Goal: Information Seeking & Learning: Learn about a topic

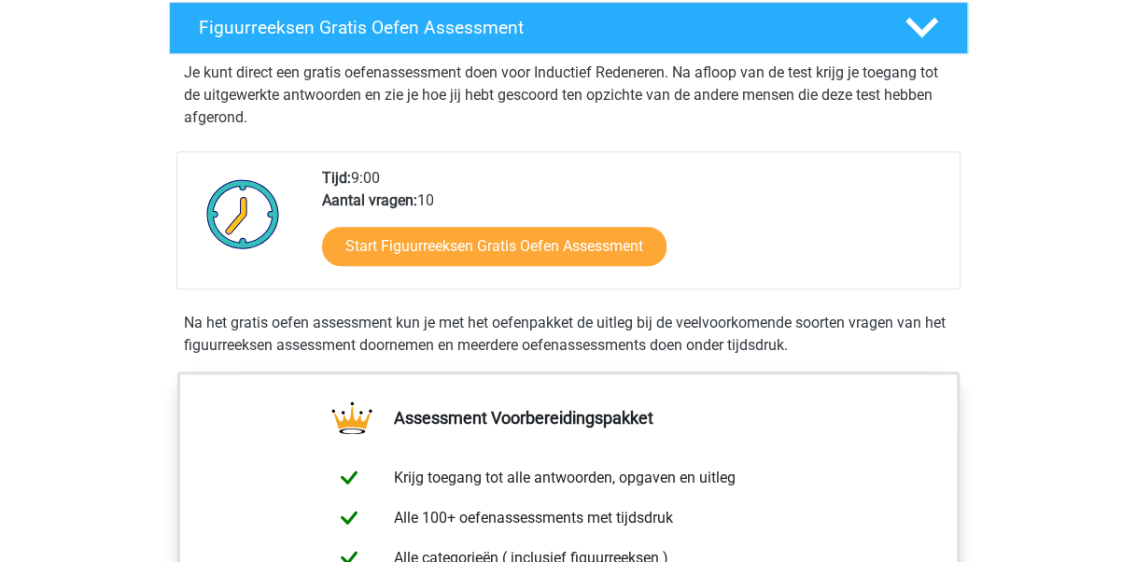
scroll to position [336, 0]
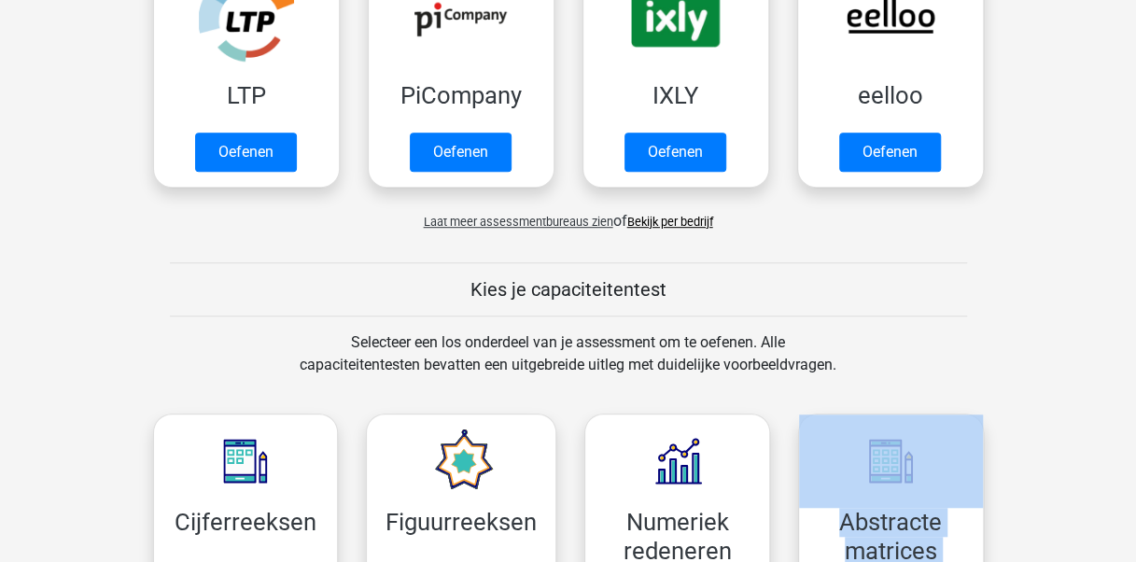
scroll to position [480, 0]
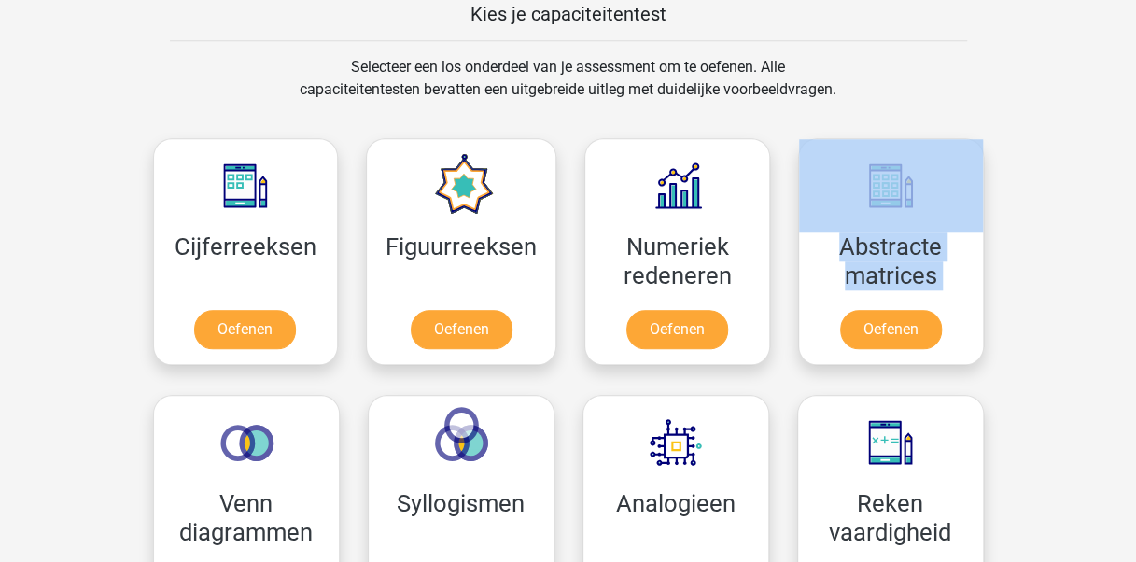
scroll to position [741, 0]
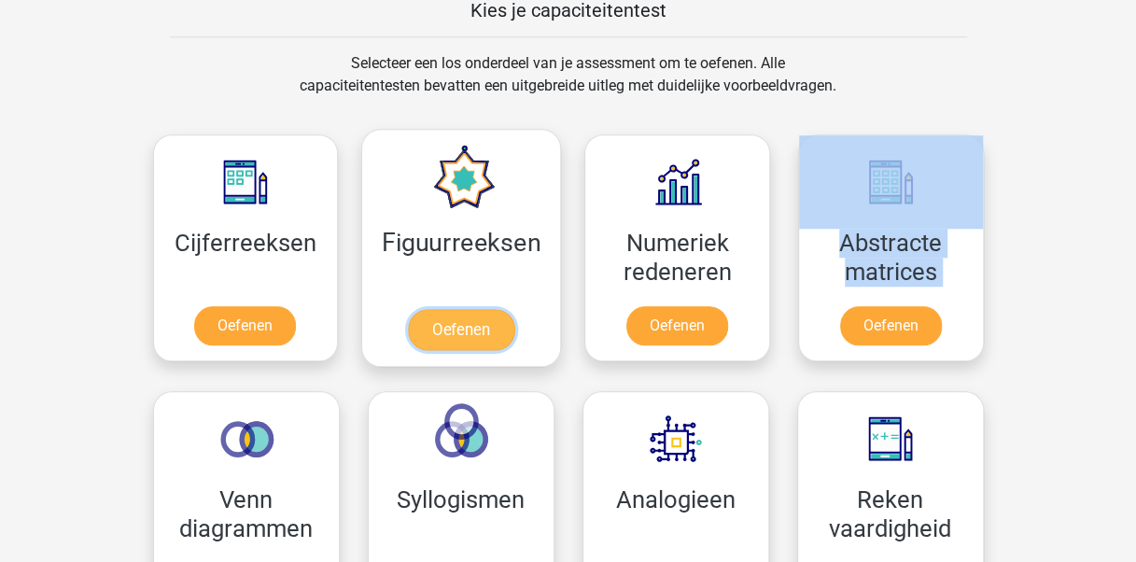
click at [491, 319] on link "Oefenen" at bounding box center [461, 329] width 106 height 41
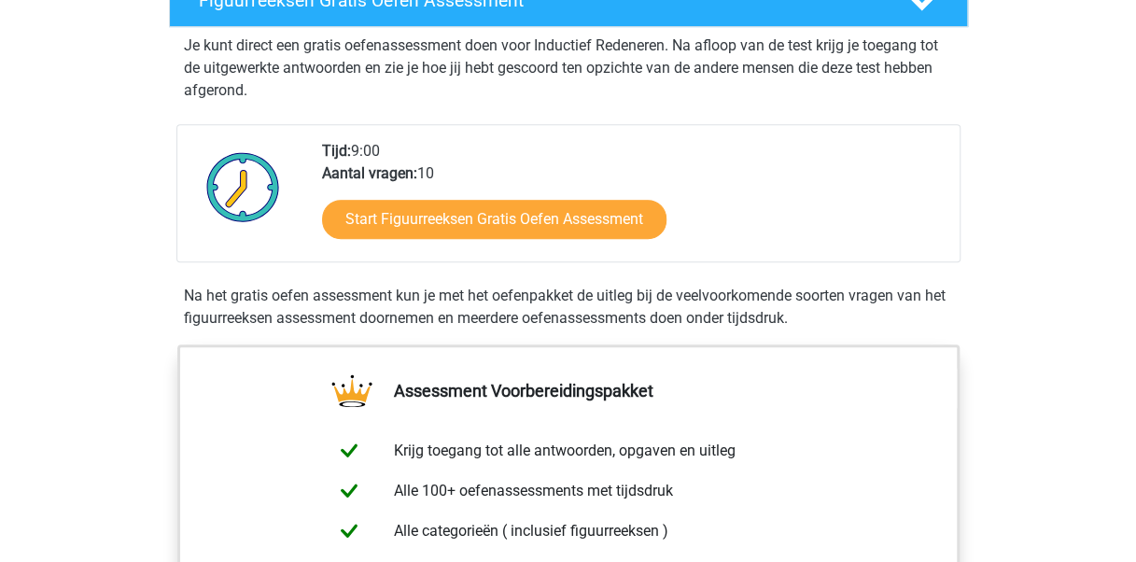
scroll to position [373, 0]
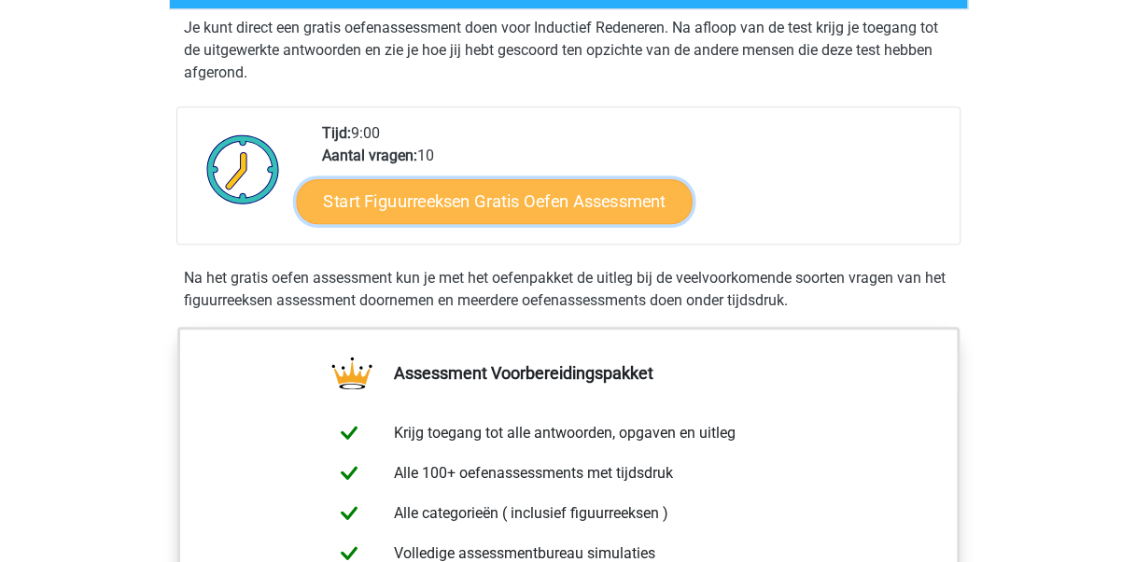
click at [567, 214] on link "Start Figuurreeksen Gratis Oefen Assessment" at bounding box center [494, 200] width 396 height 45
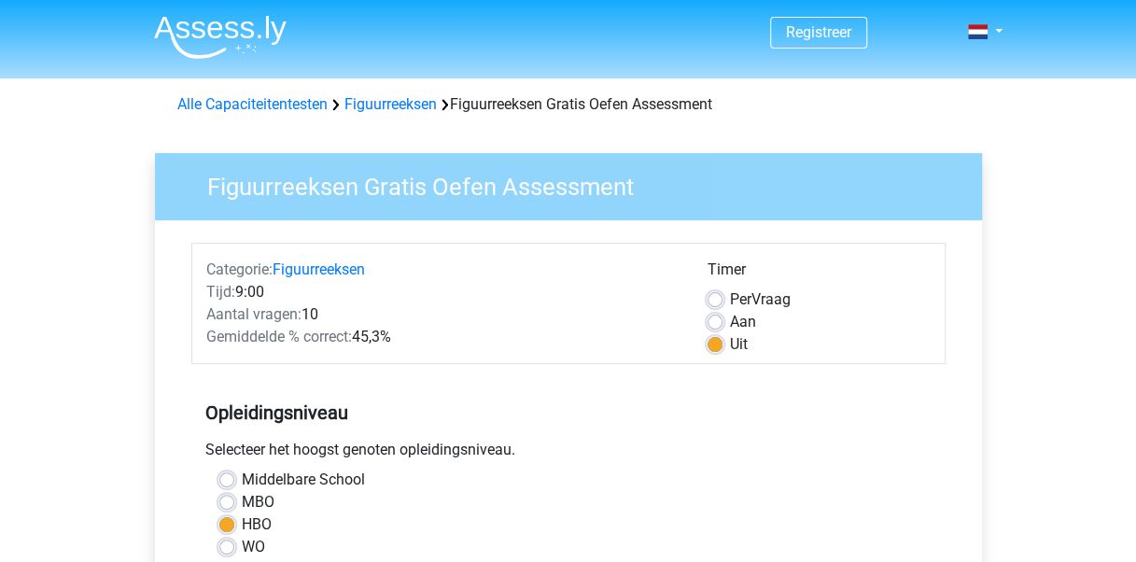
scroll to position [491, 0]
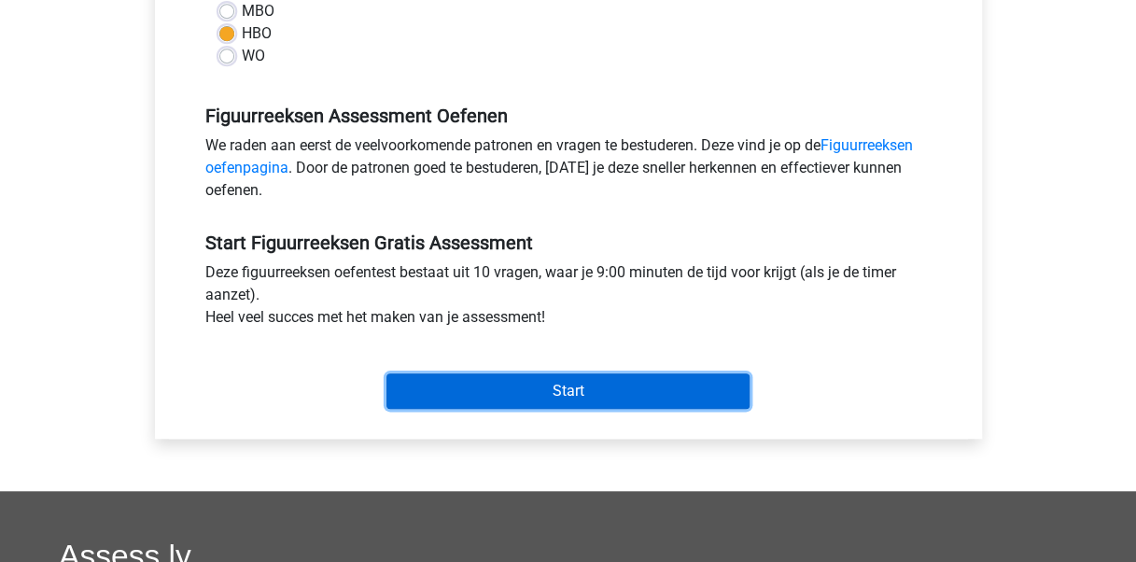
click at [635, 380] on input "Start" at bounding box center [567, 390] width 363 height 35
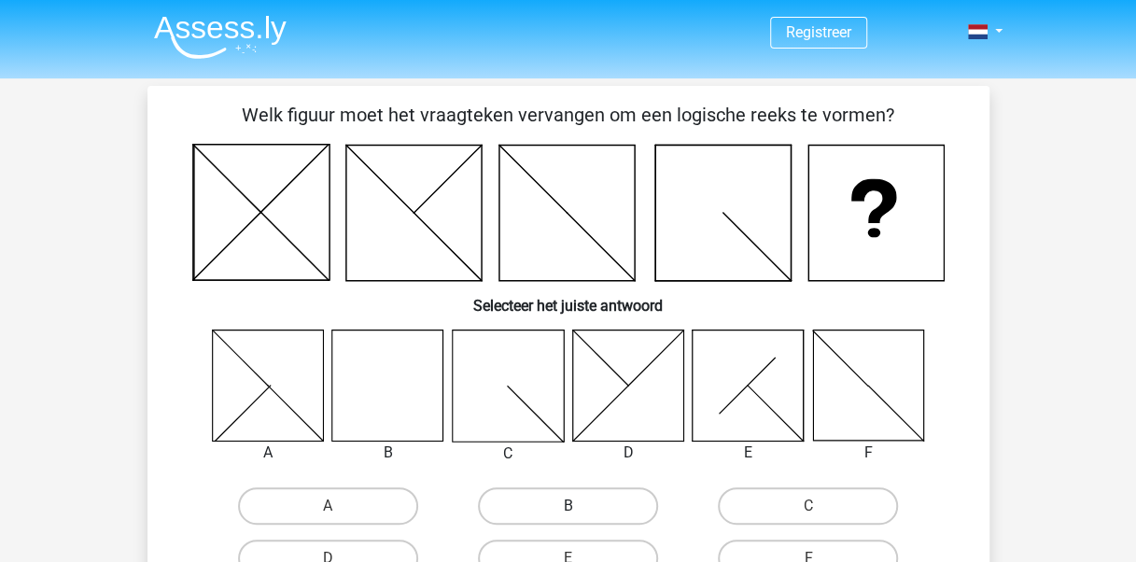
click at [636, 504] on label "B" at bounding box center [568, 505] width 180 height 37
click at [579, 506] on input "B" at bounding box center [573, 512] width 12 height 12
radio input "true"
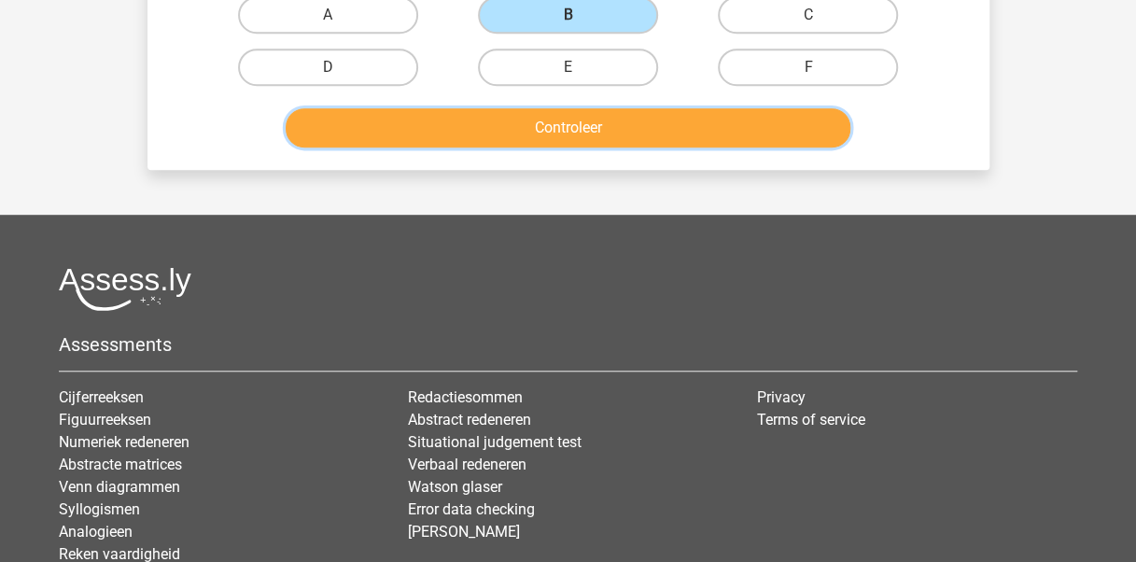
click at [649, 124] on button "Controleer" at bounding box center [568, 127] width 565 height 39
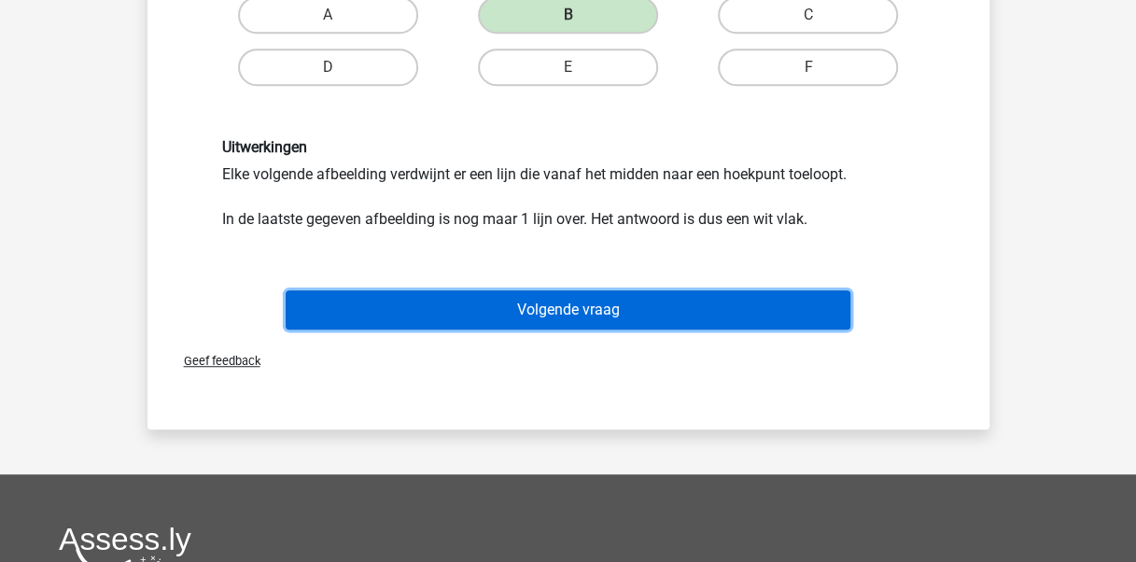
click at [665, 300] on button "Volgende vraag" at bounding box center [568, 309] width 565 height 39
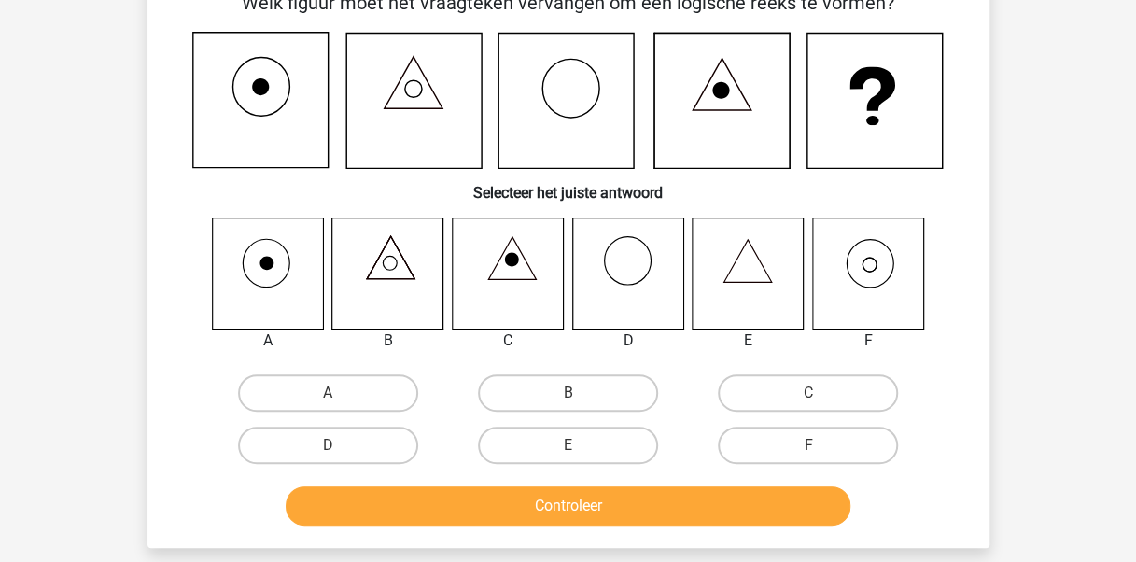
scroll to position [86, 0]
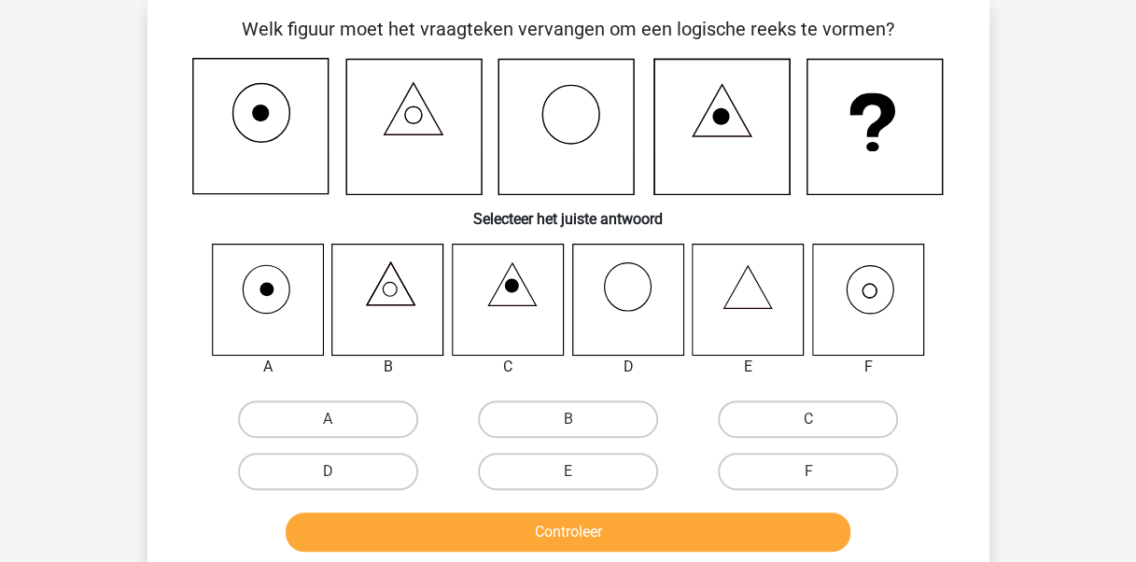
click at [873, 304] on icon at bounding box center [867, 299] width 111 height 111
click at [794, 475] on label "F" at bounding box center [808, 471] width 180 height 37
click at [808, 475] on input "F" at bounding box center [814, 477] width 12 height 12
radio input "true"
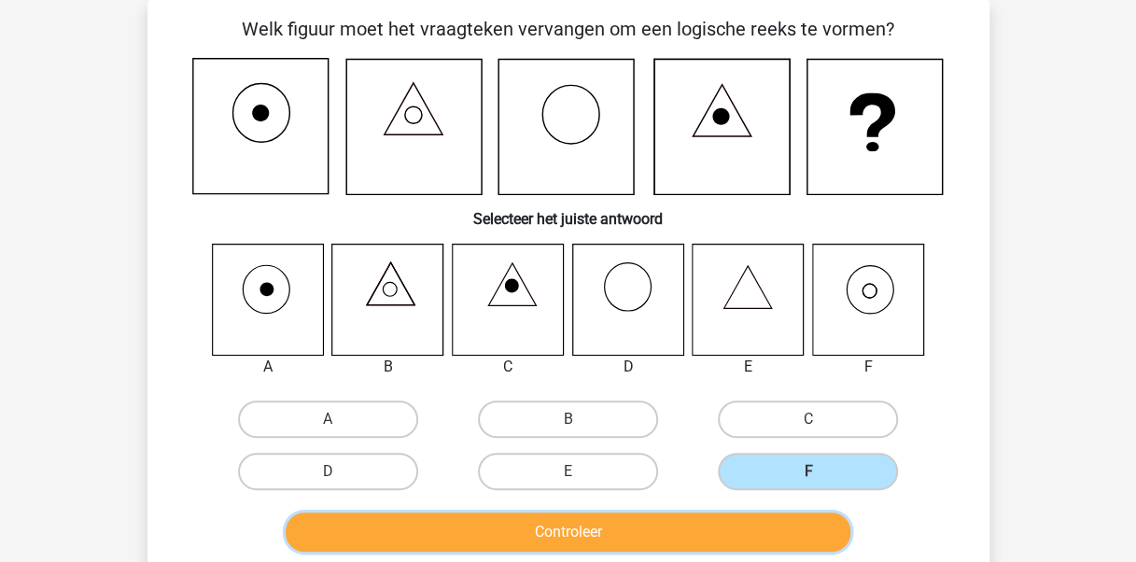
click at [702, 532] on button "Controleer" at bounding box center [568, 531] width 565 height 39
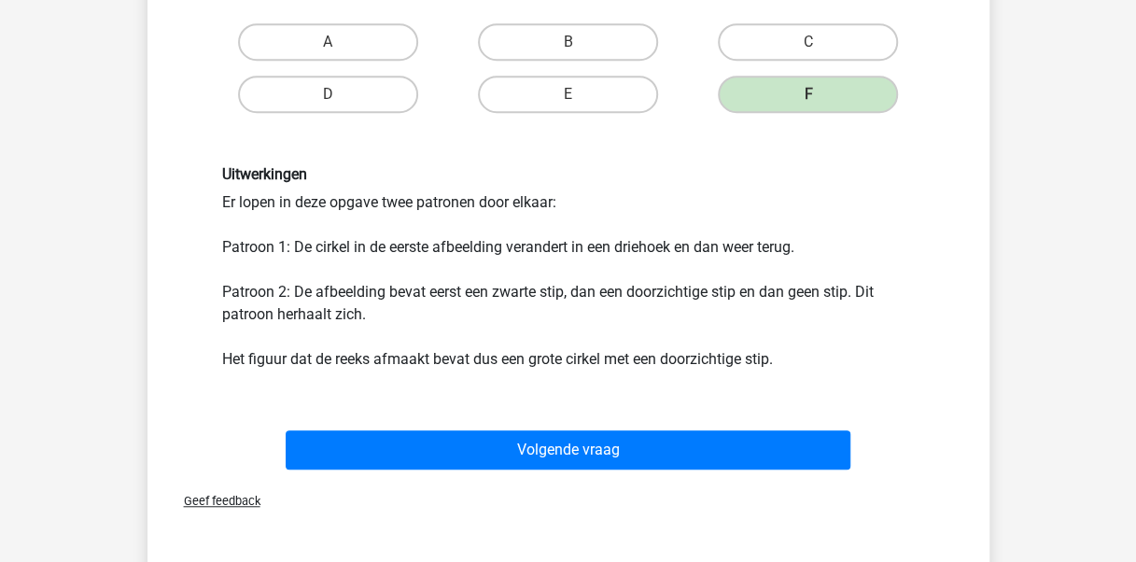
scroll to position [606, 0]
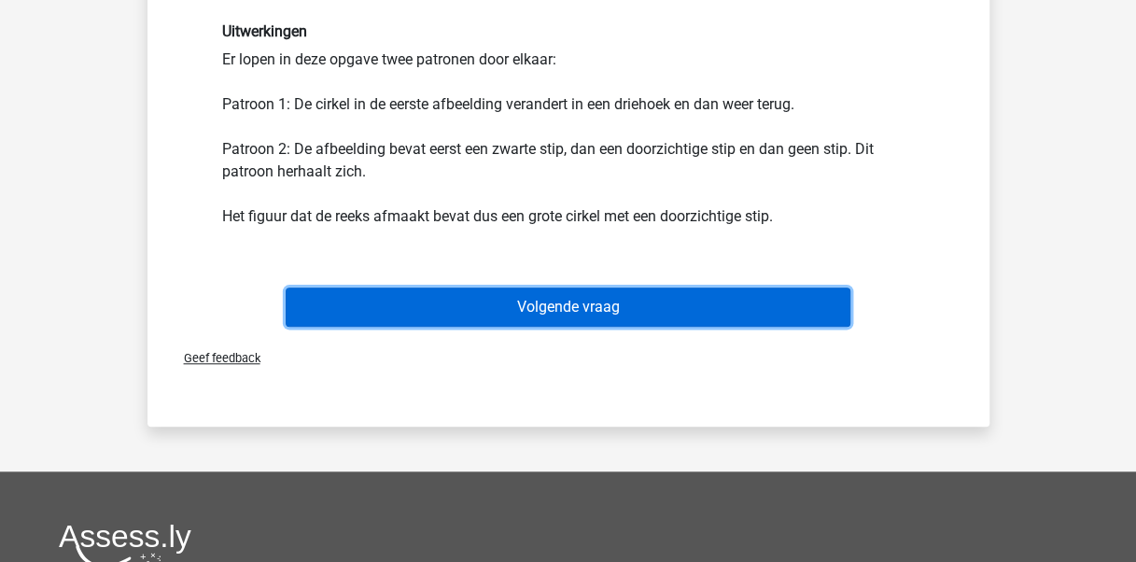
click at [696, 300] on button "Volgende vraag" at bounding box center [568, 306] width 565 height 39
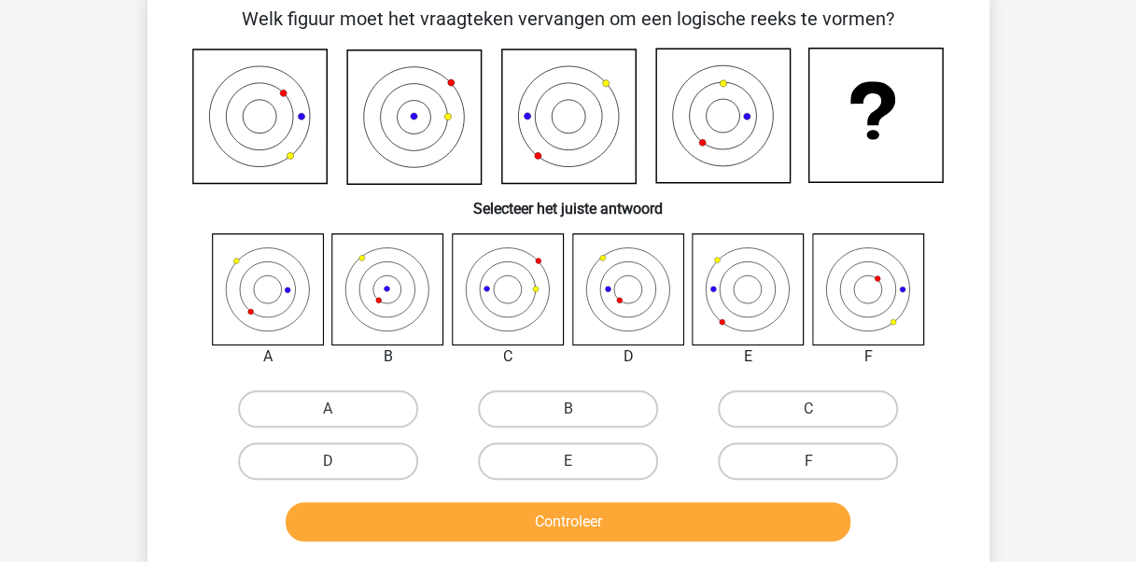
scroll to position [86, 0]
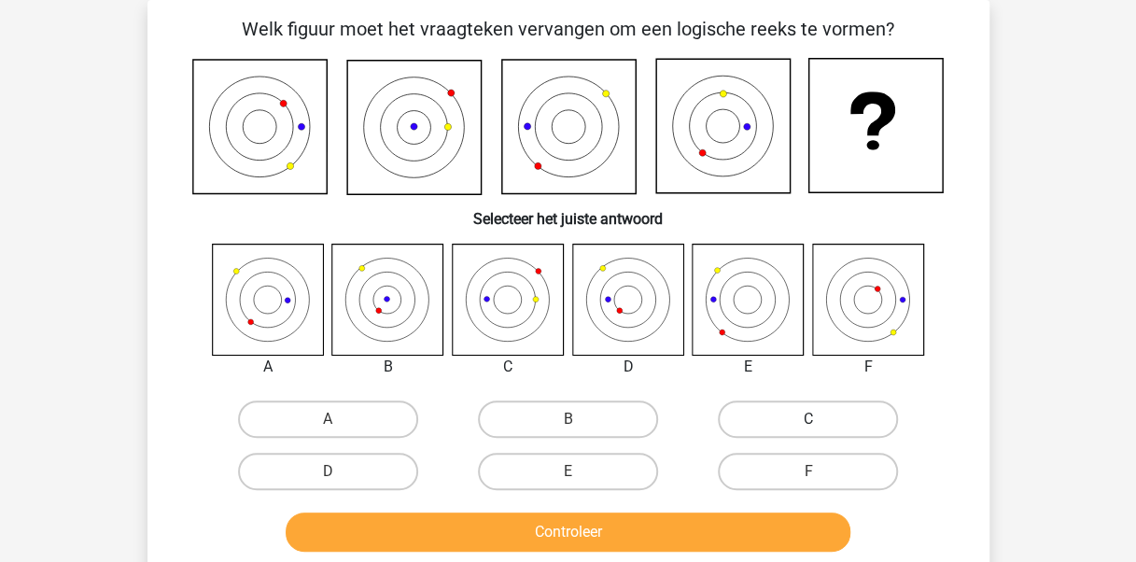
click at [780, 432] on label "C" at bounding box center [808, 418] width 180 height 37
click at [808, 431] on input "C" at bounding box center [814, 425] width 12 height 12
radio input "true"
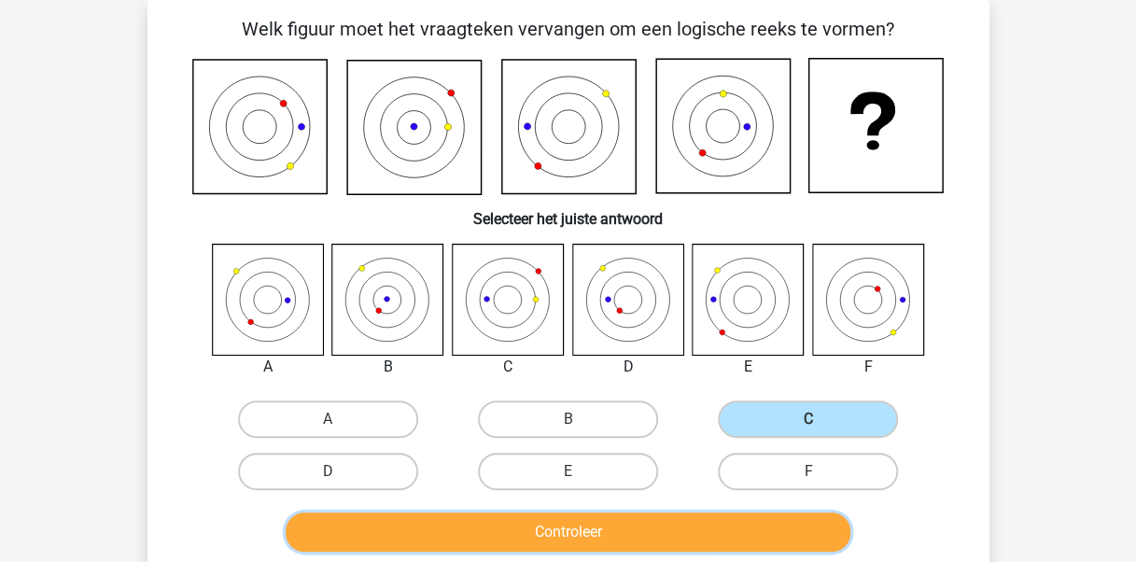
click at [713, 531] on button "Controleer" at bounding box center [568, 531] width 565 height 39
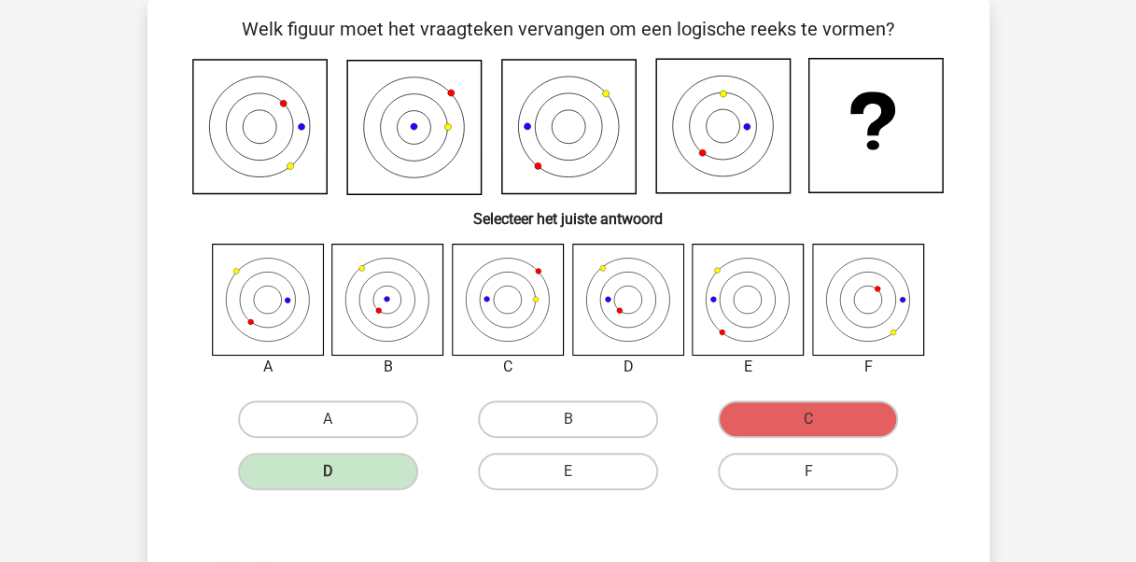
scroll to position [577, 0]
